Goal: Information Seeking & Learning: Learn about a topic

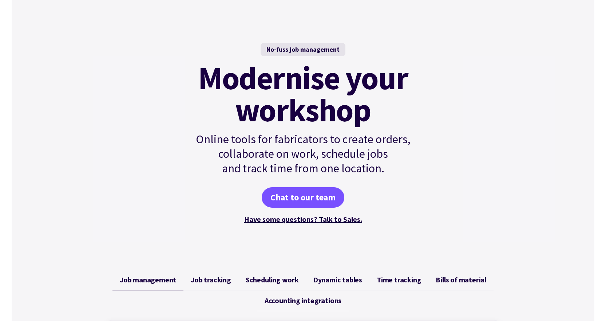
click at [282, 279] on span "Scheduling work" at bounding box center [272, 279] width 53 height 9
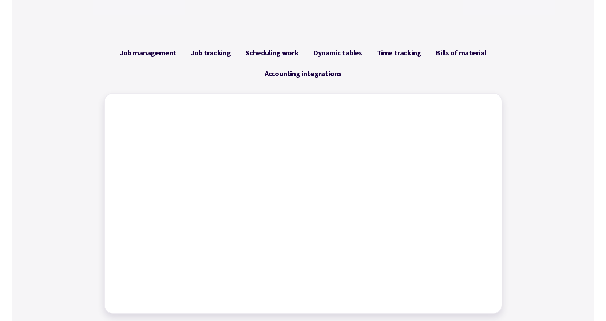
scroll to position [255, 0]
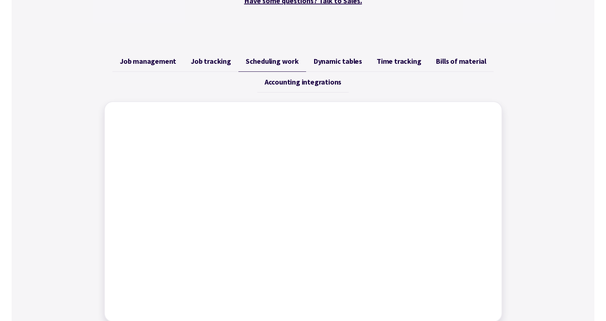
click at [339, 63] on span "Dynamic tables" at bounding box center [337, 61] width 49 height 9
click at [211, 60] on span "Job tracking" at bounding box center [211, 61] width 40 height 9
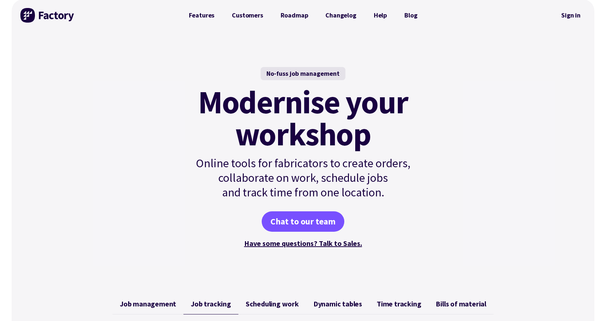
scroll to position [0, 0]
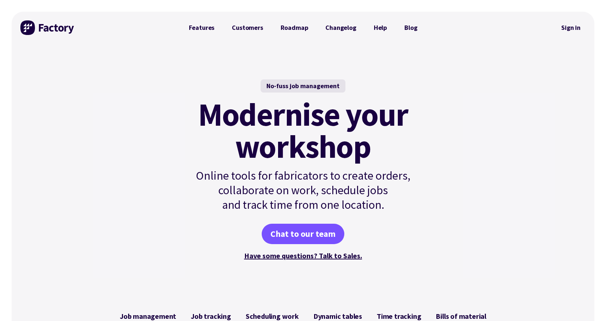
click at [246, 29] on link "Customers" at bounding box center [247, 27] width 48 height 15
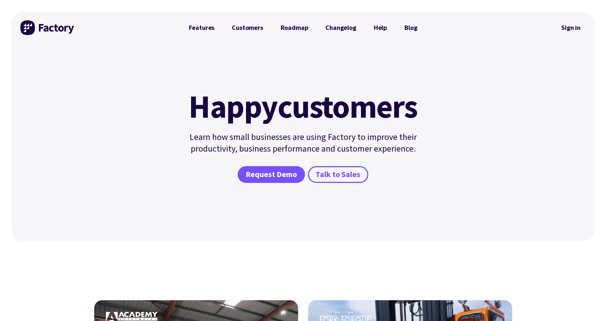
click at [202, 30] on link "Features" at bounding box center [201, 27] width 43 height 15
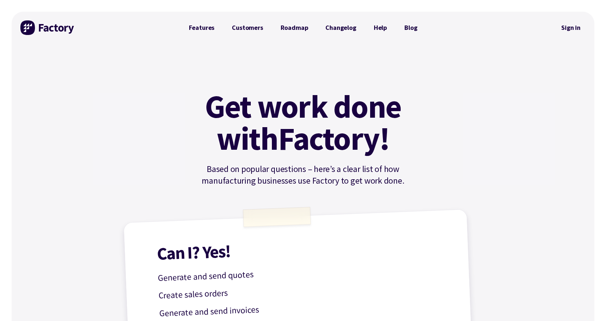
click at [39, 26] on img at bounding box center [47, 27] width 55 height 15
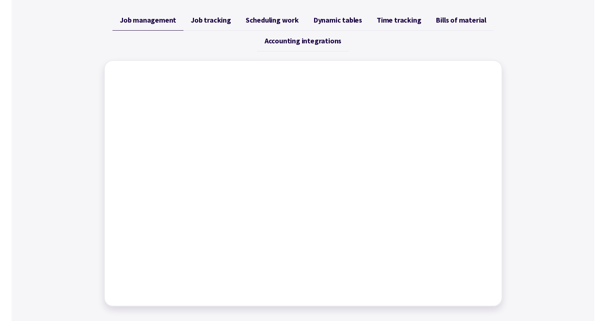
scroll to position [218, 0]
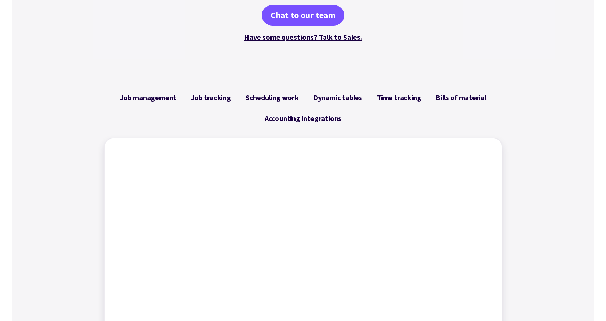
click at [437, 93] on span "Bills of material" at bounding box center [461, 97] width 51 height 9
click at [315, 122] on span "Accounting integrations" at bounding box center [303, 118] width 77 height 9
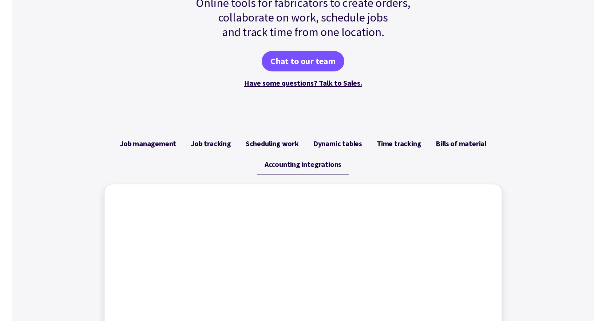
scroll to position [73, 0]
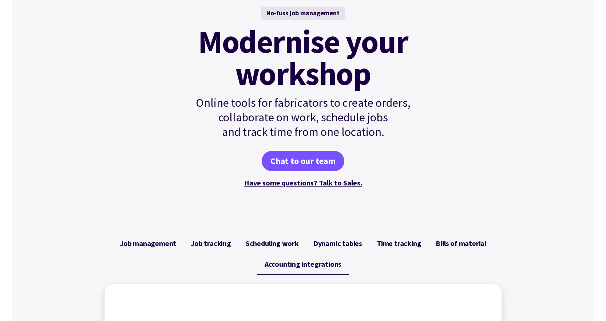
click at [164, 245] on span "Job management" at bounding box center [148, 243] width 56 height 9
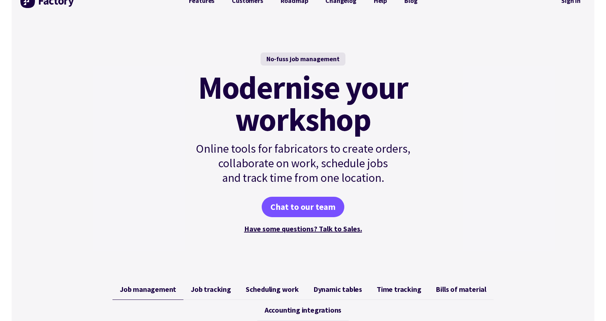
scroll to position [0, 0]
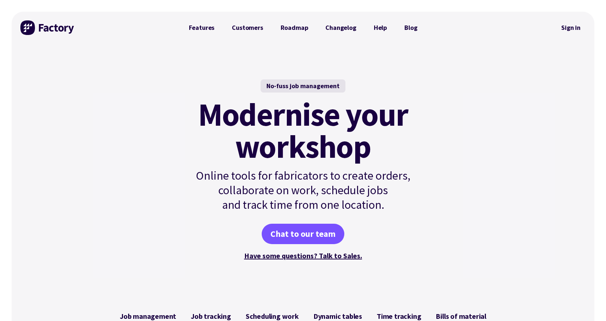
click at [301, 29] on link "Roadmap" at bounding box center [294, 27] width 45 height 15
click at [346, 31] on link "Changelog" at bounding box center [341, 27] width 48 height 15
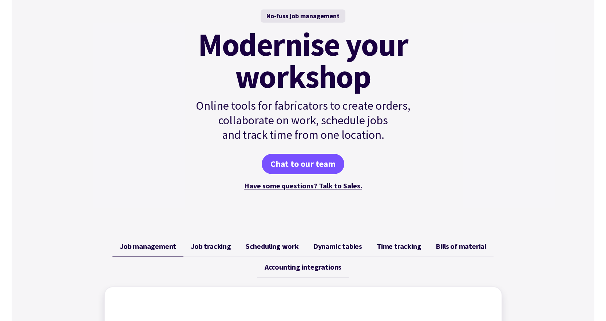
scroll to position [73, 0]
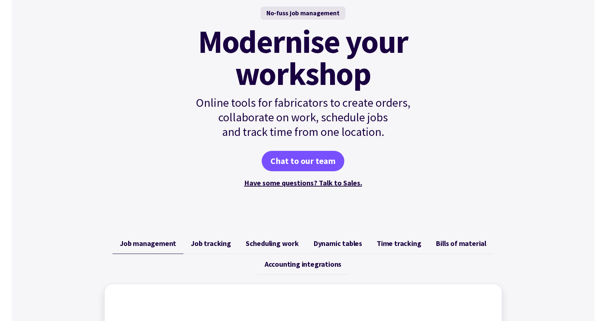
click at [316, 164] on link "Chat to our team" at bounding box center [303, 161] width 83 height 20
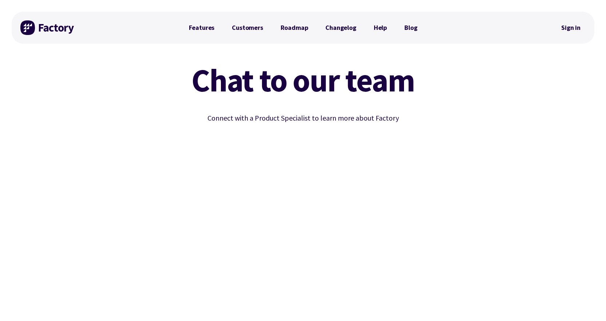
click at [405, 28] on link "Blog" at bounding box center [411, 27] width 30 height 15
